Goal: Navigation & Orientation: Understand site structure

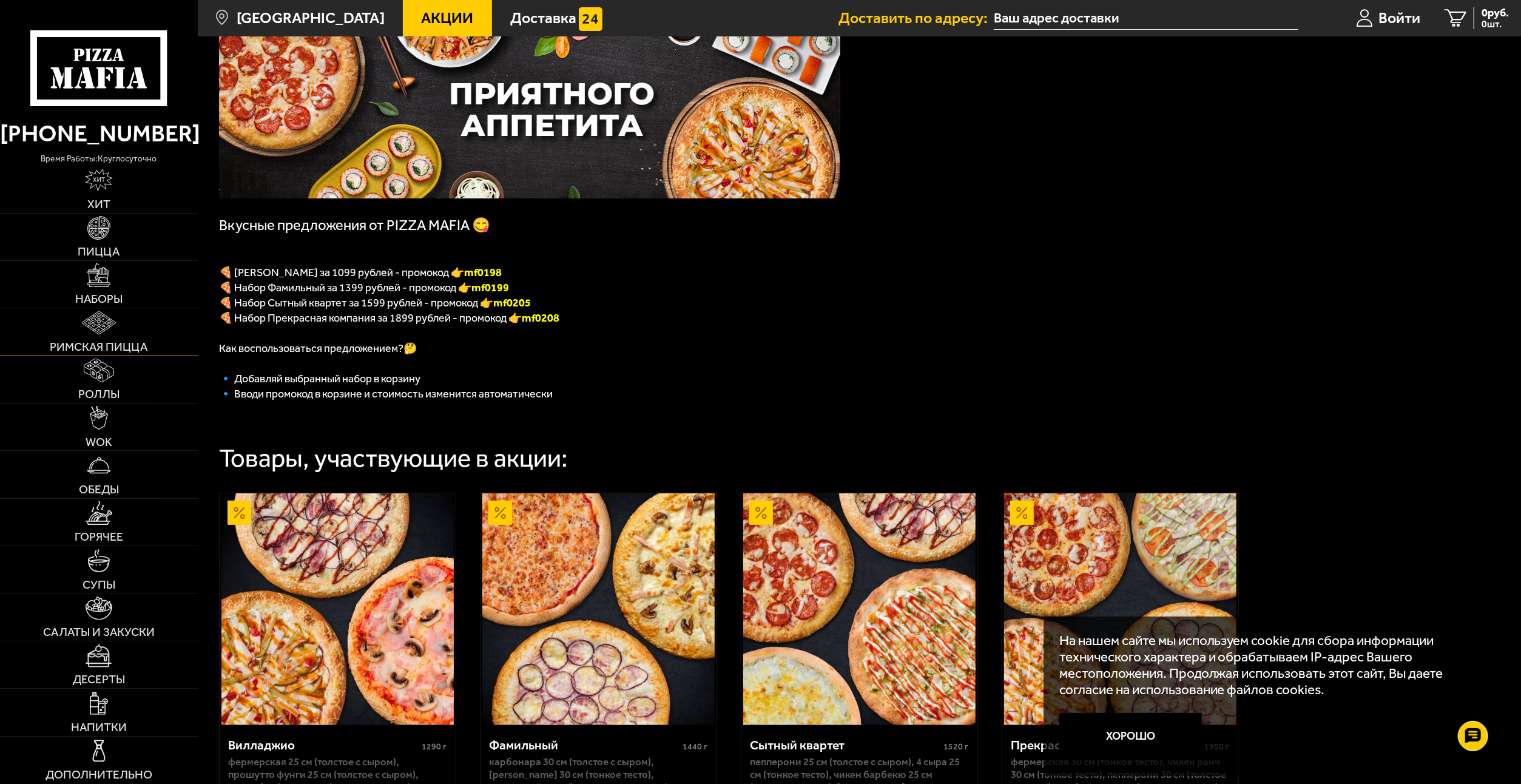
scroll to position [121, 0]
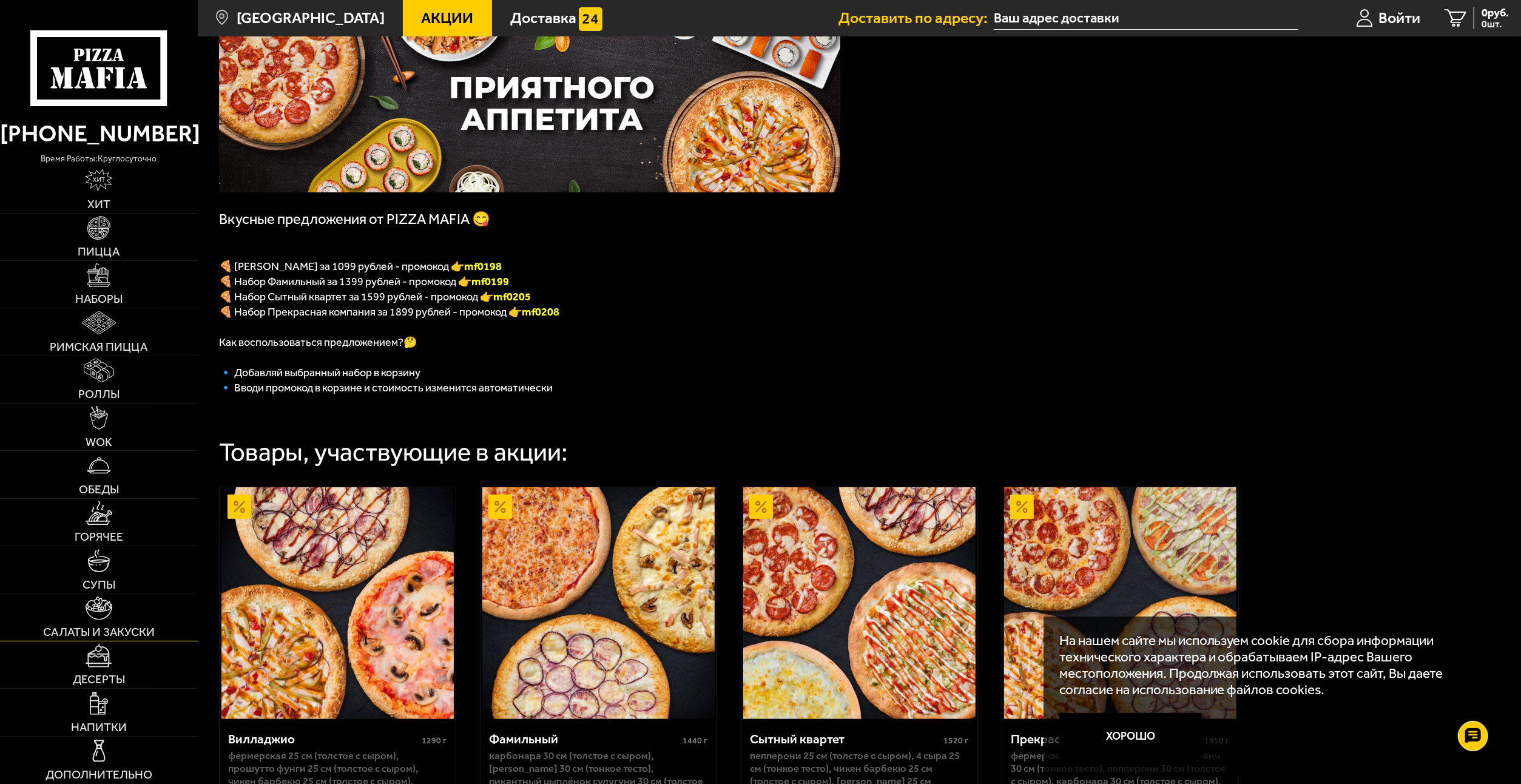
click at [102, 615] on img at bounding box center [98, 608] width 26 height 24
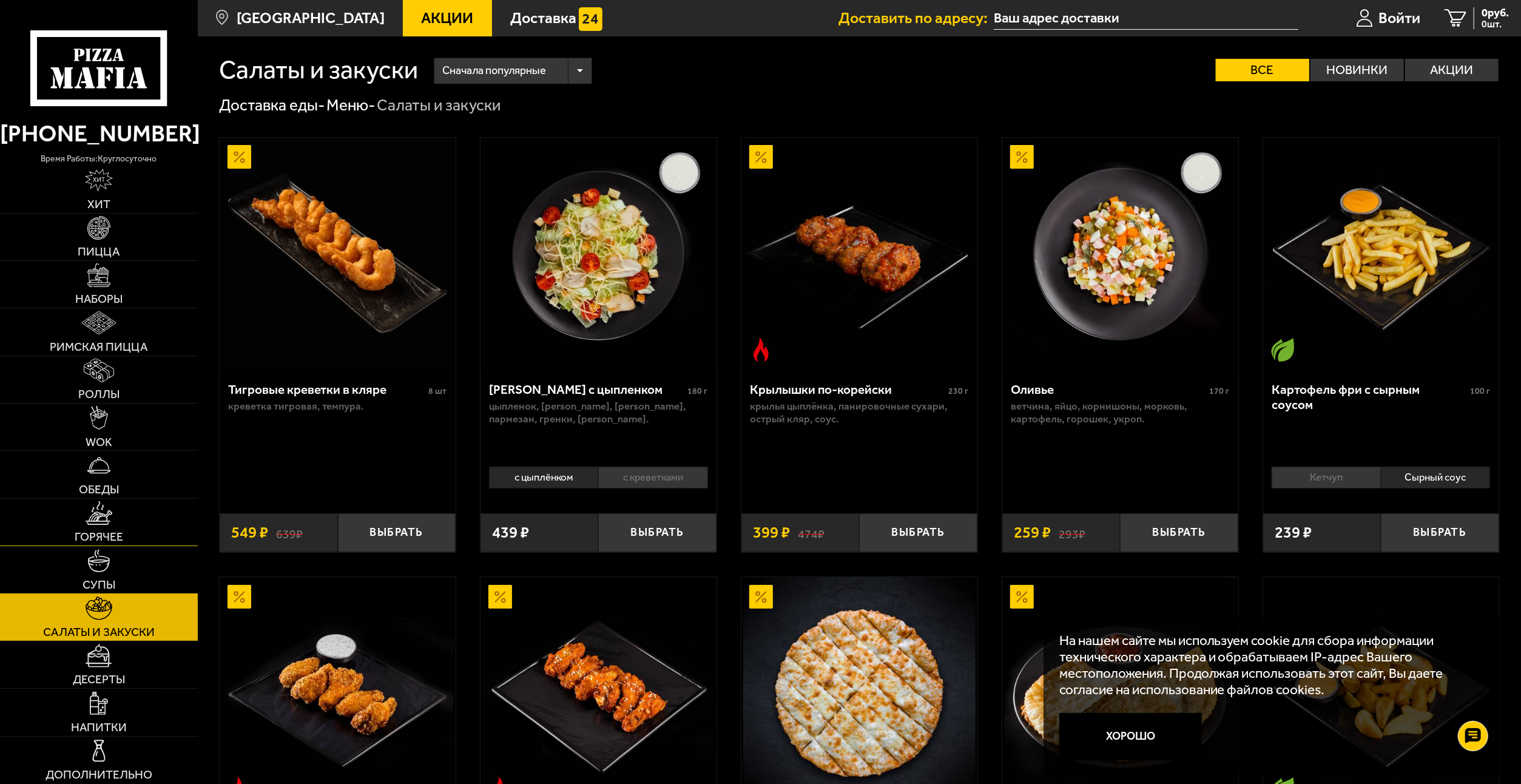
click at [102, 535] on span "Горячее" at bounding box center [98, 536] width 49 height 11
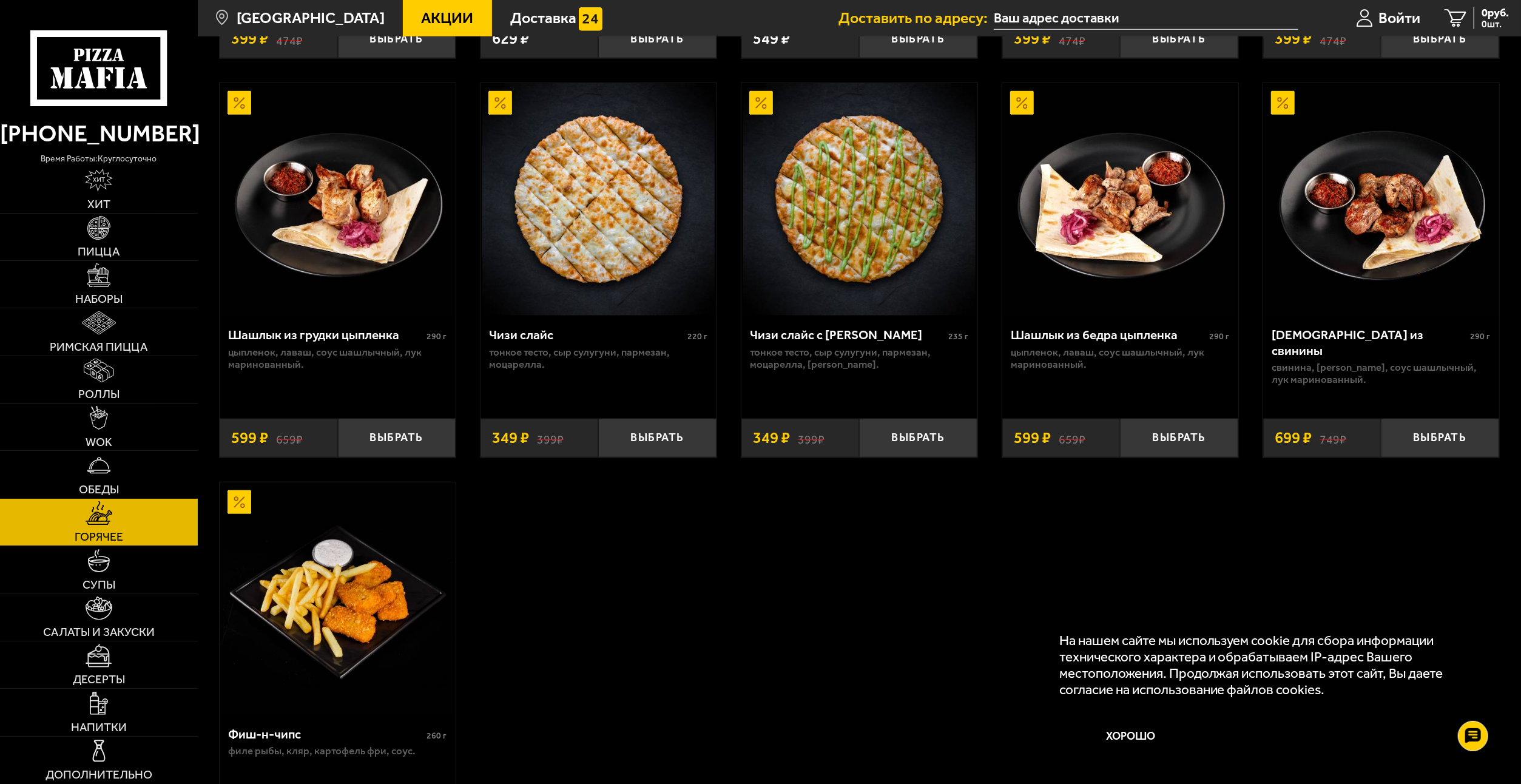
scroll to position [902, 0]
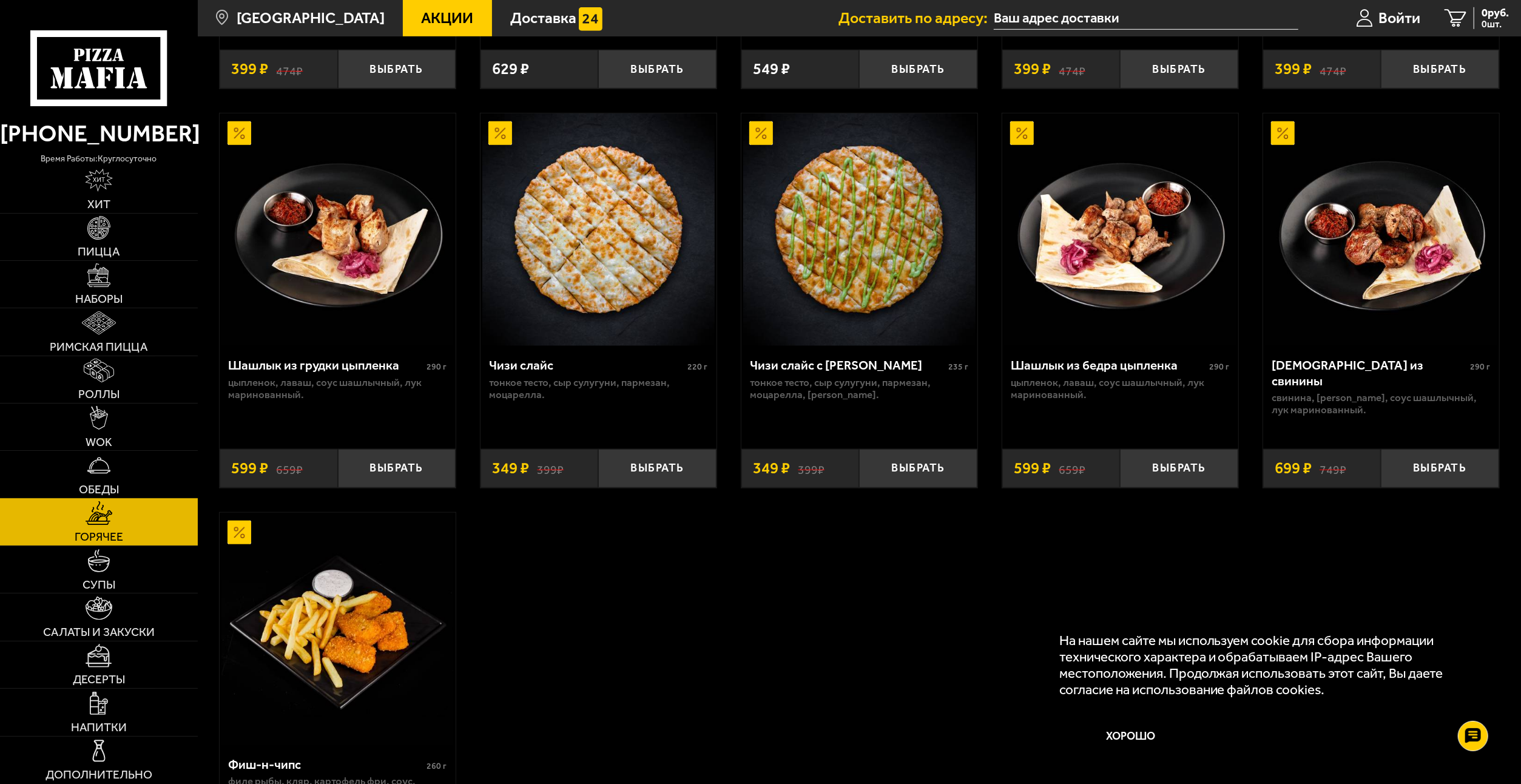
click at [99, 472] on img at bounding box center [99, 466] width 24 height 24
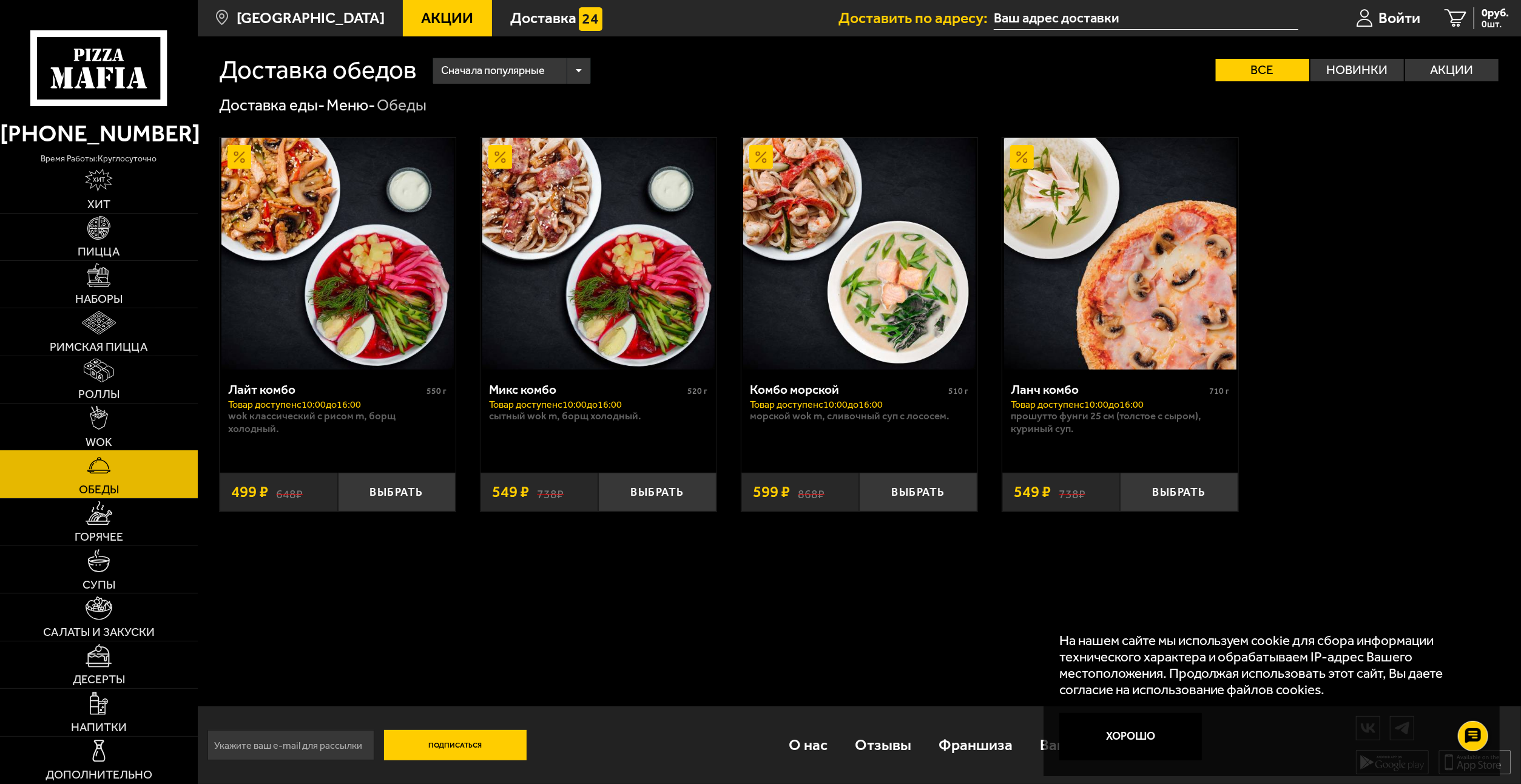
click at [102, 416] on img at bounding box center [98, 418] width 18 height 24
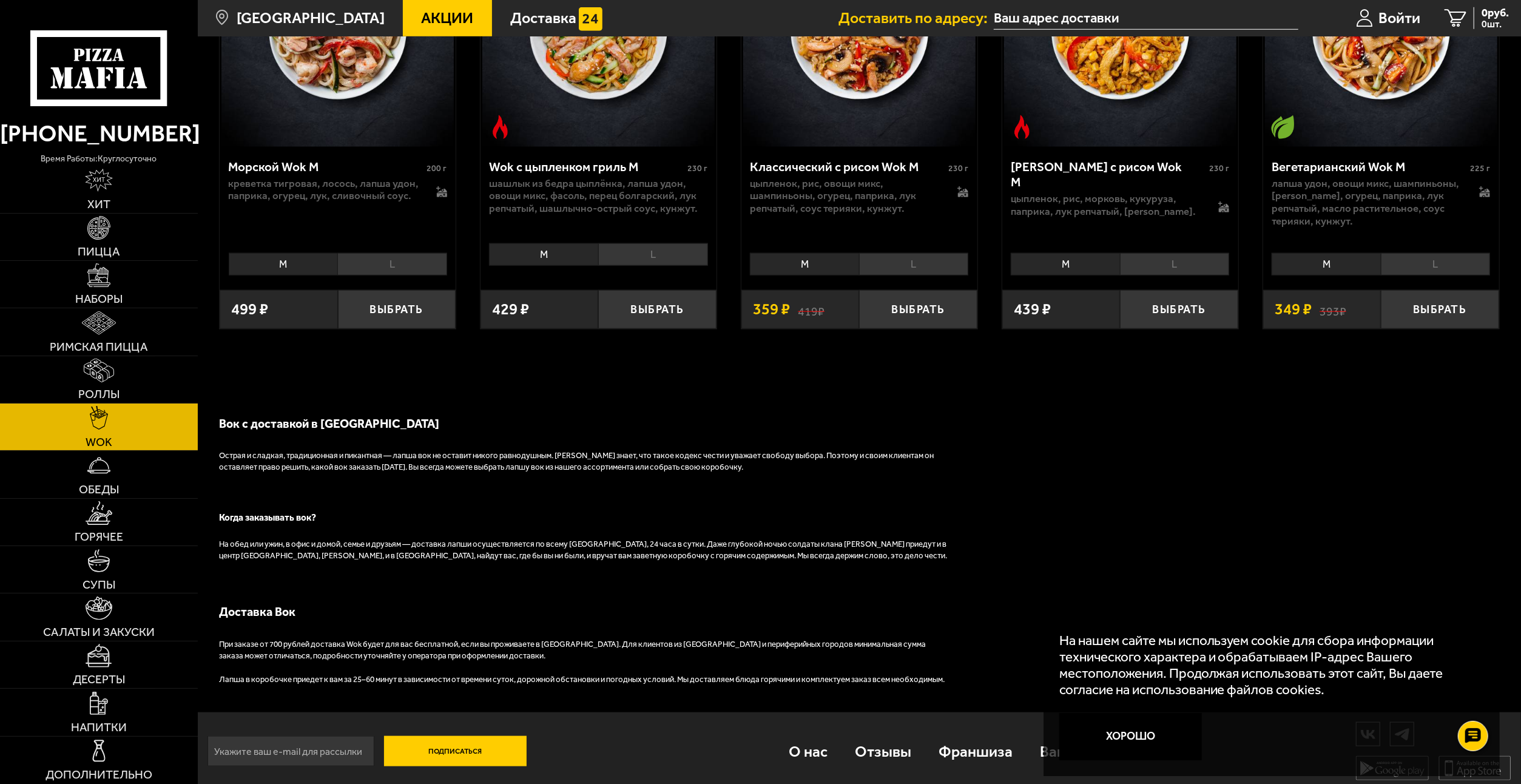
scroll to position [1099, 0]
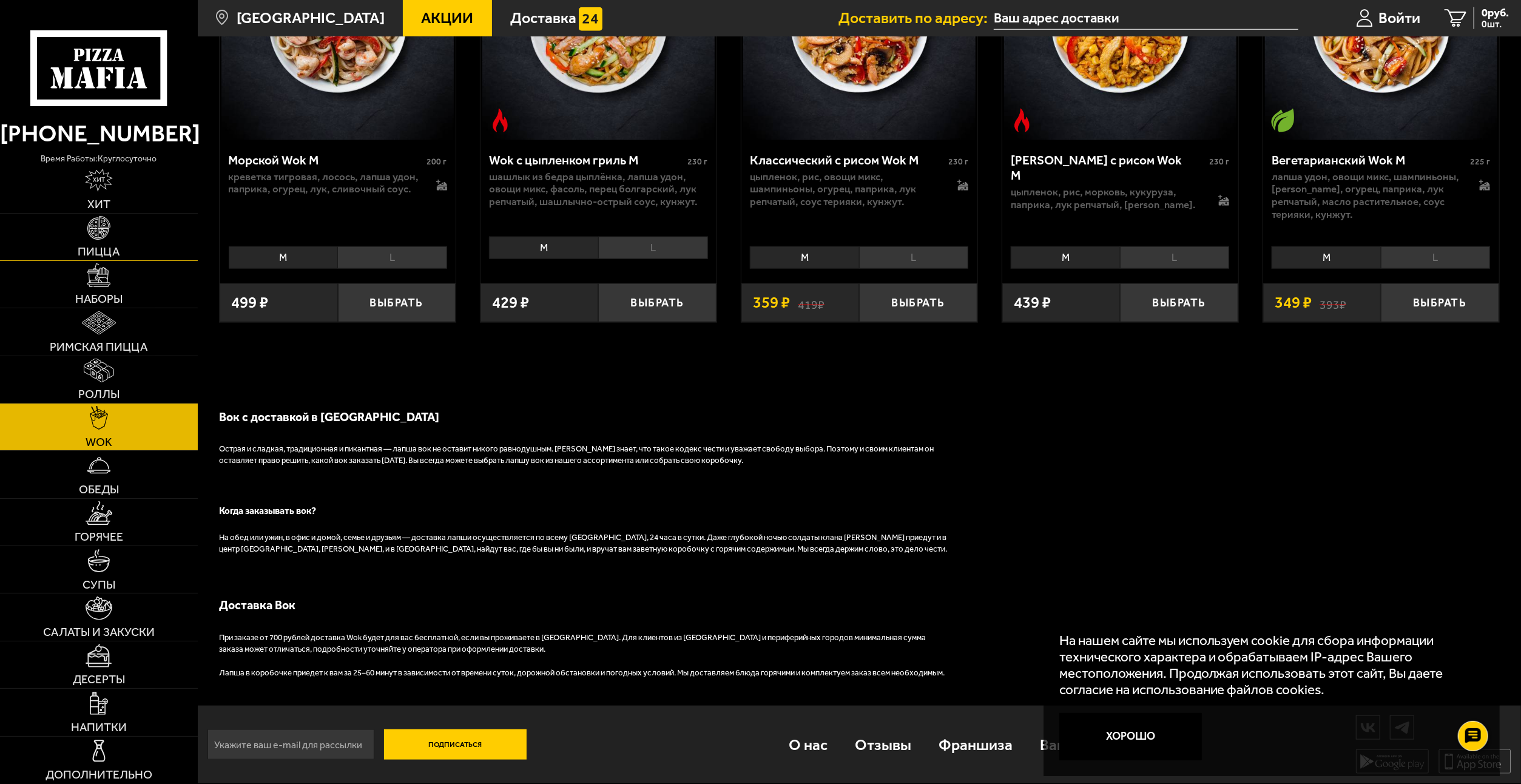
click at [96, 227] on img at bounding box center [99, 228] width 24 height 24
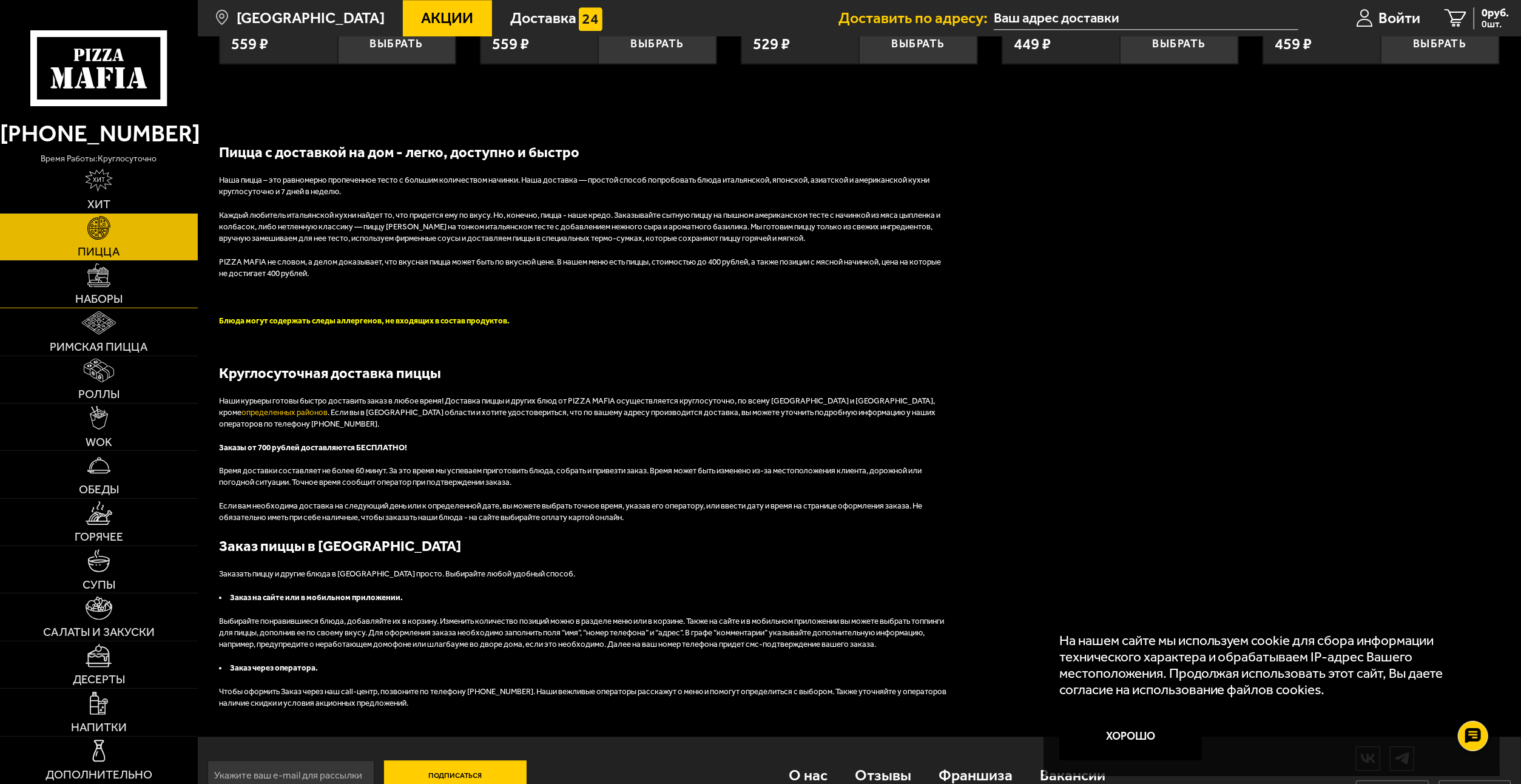
scroll to position [2930, 0]
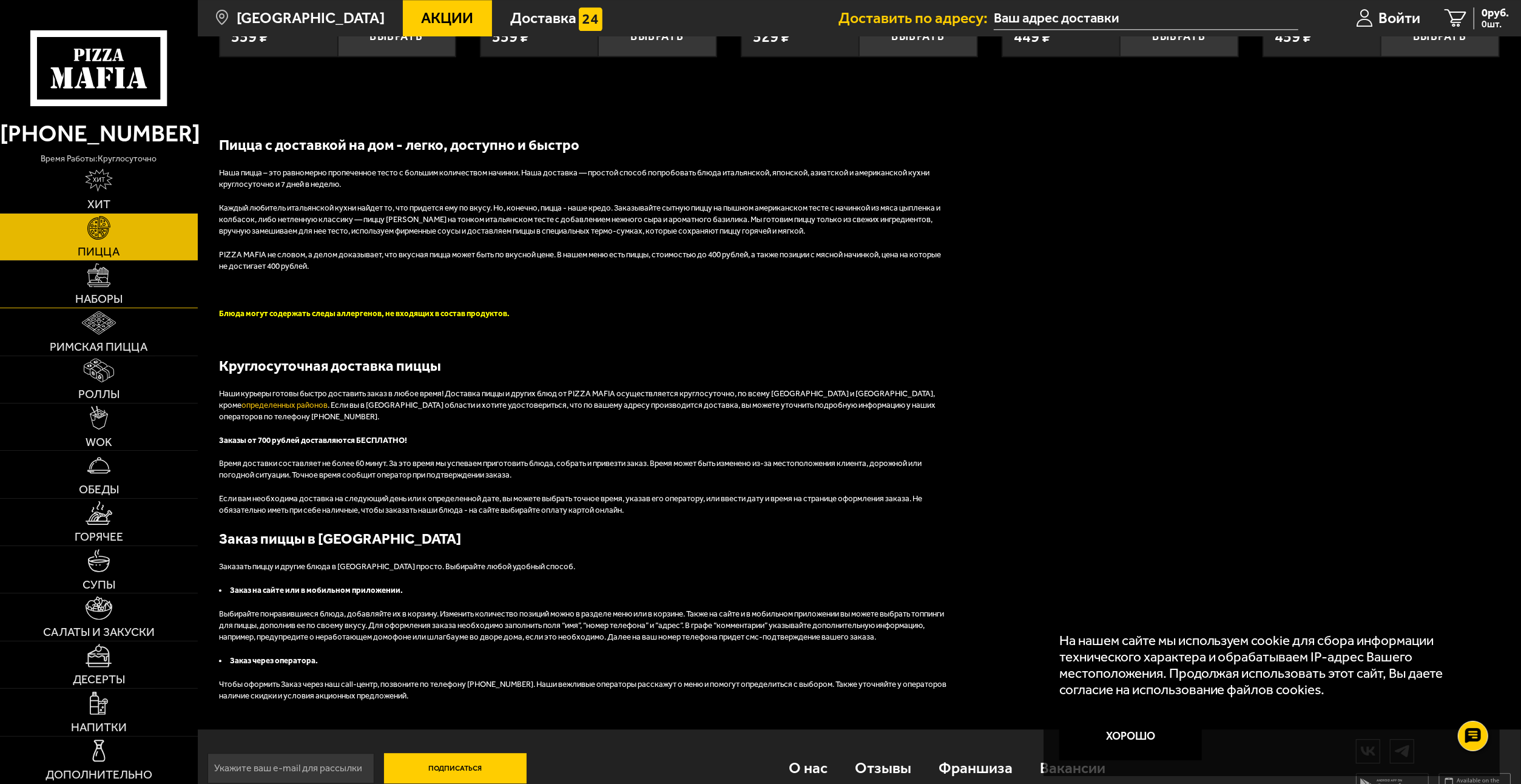
click at [77, 287] on link "Наборы" at bounding box center [98, 284] width 197 height 46
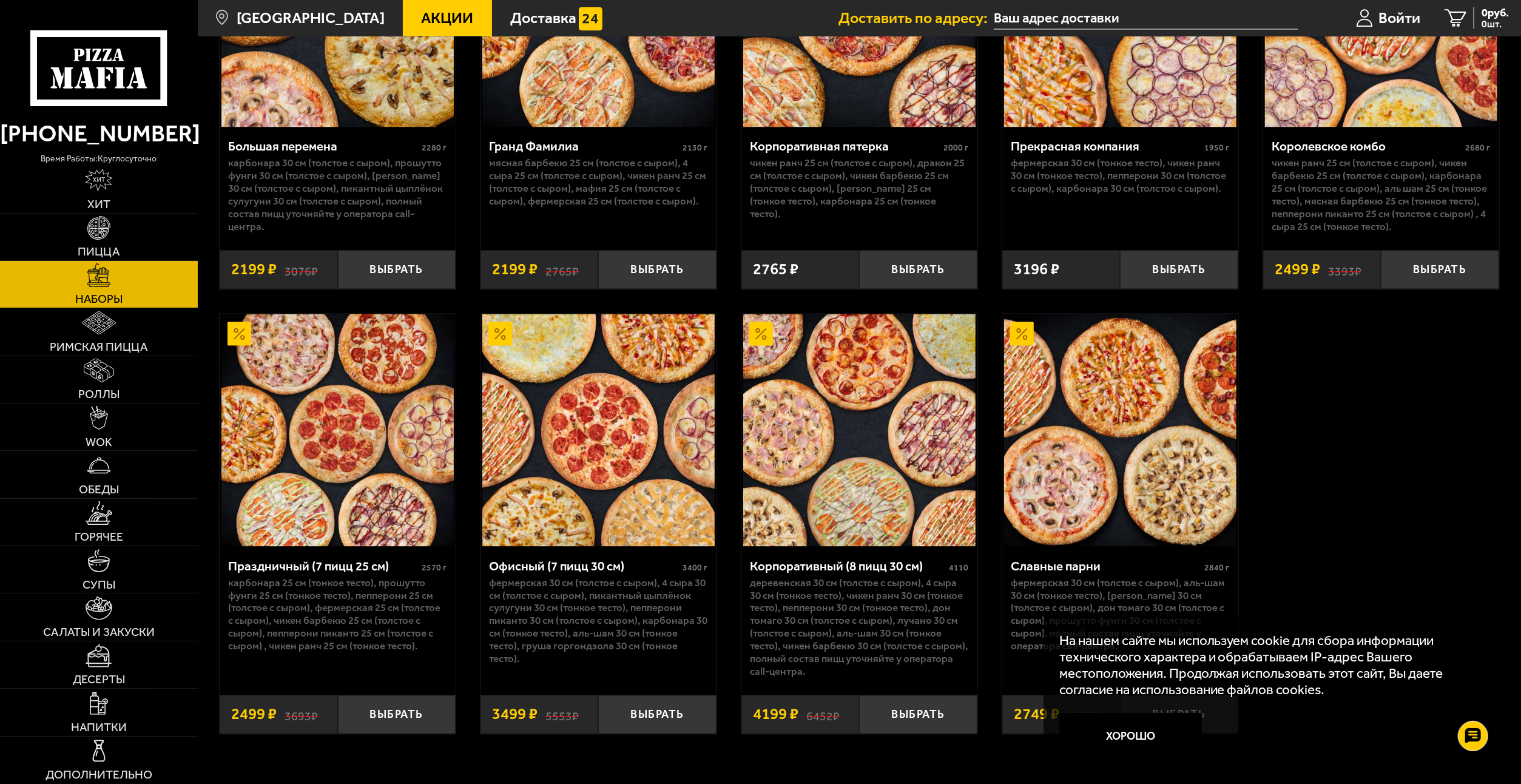
scroll to position [2330, 0]
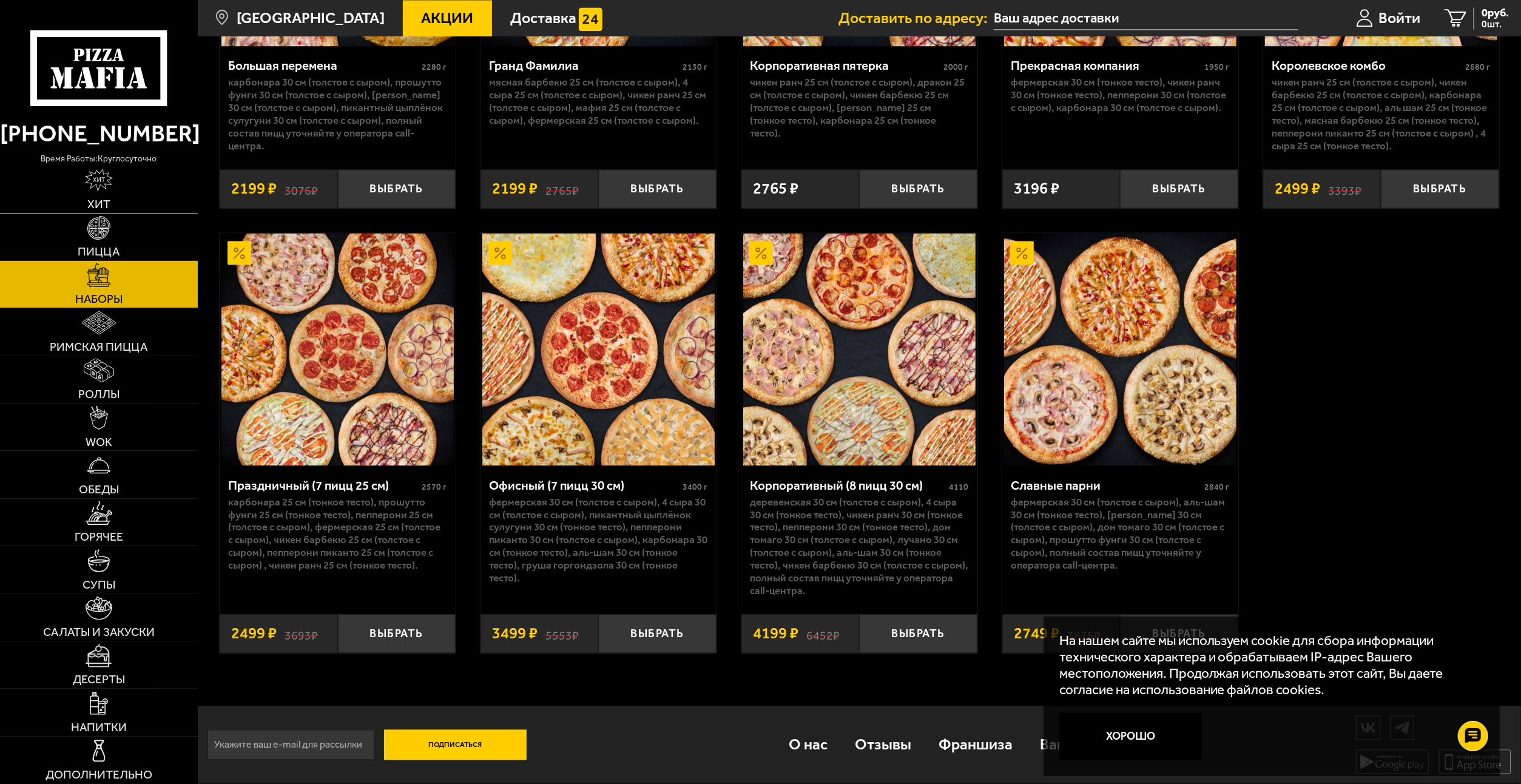
click at [90, 185] on img at bounding box center [99, 181] width 29 height 24
